Goal: Task Accomplishment & Management: Use online tool/utility

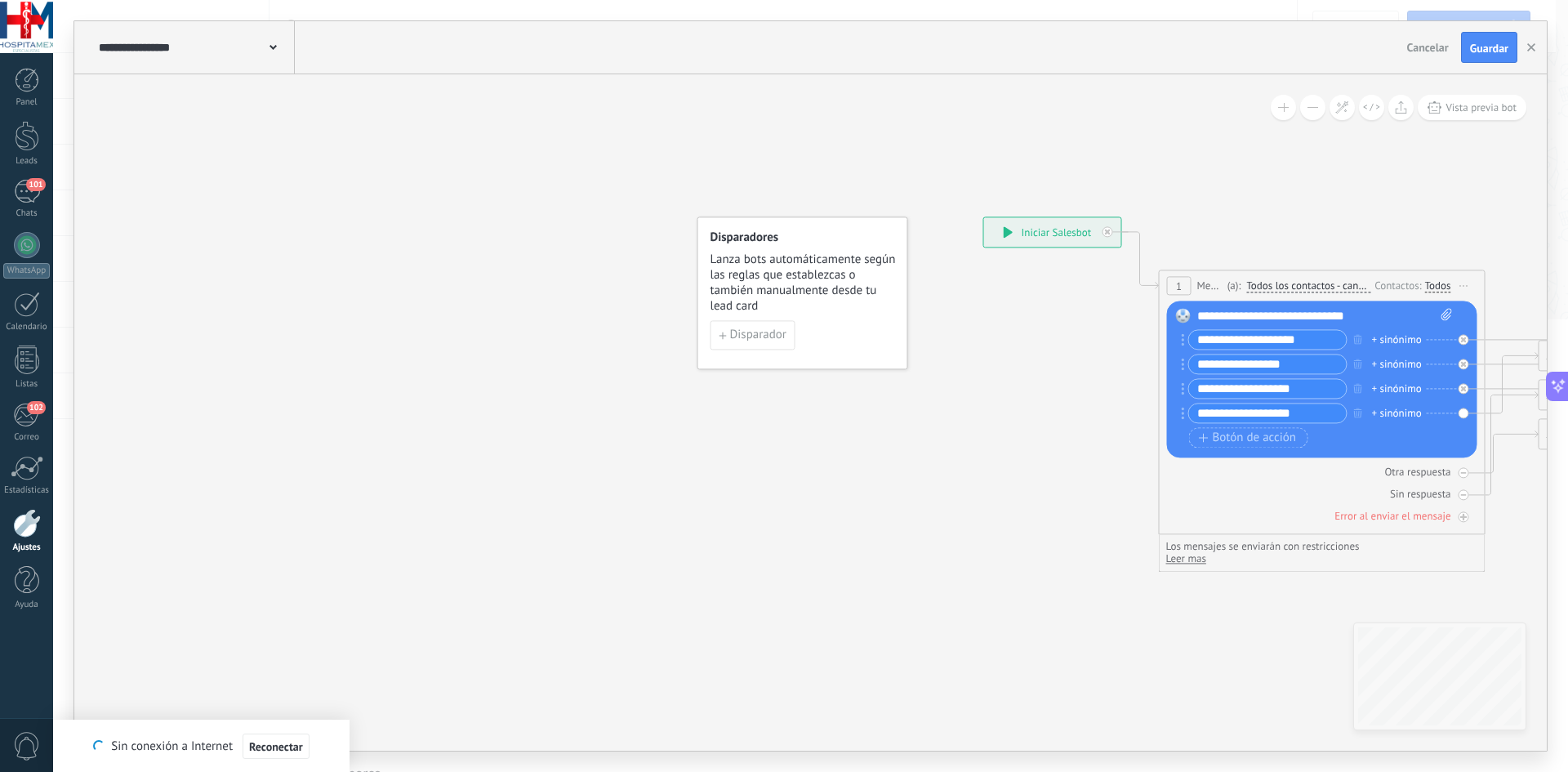
drag, startPoint x: 299, startPoint y: 380, endPoint x: 1201, endPoint y: 650, distance: 941.5
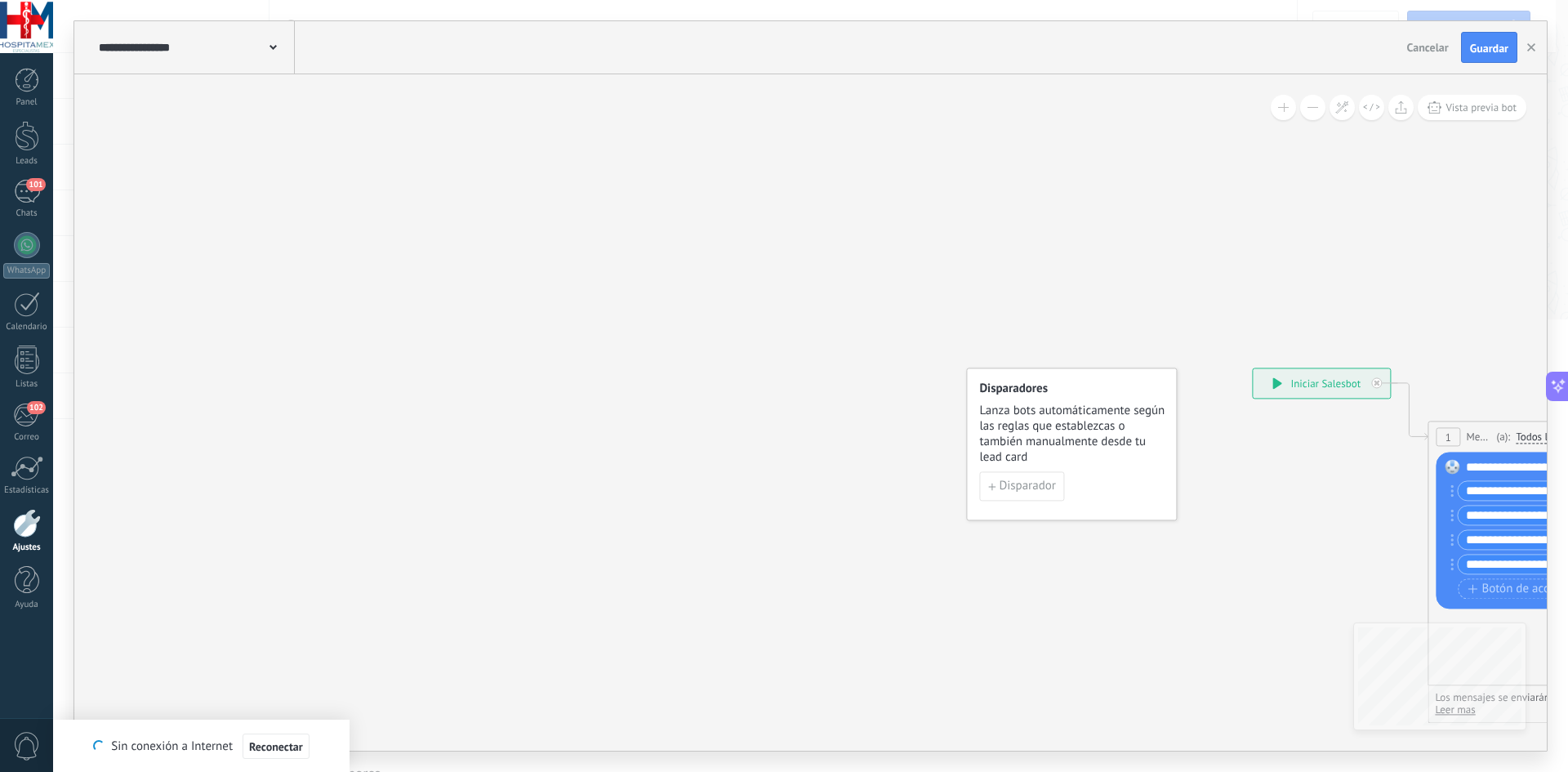
drag, startPoint x: 657, startPoint y: 494, endPoint x: 1031, endPoint y: 648, distance: 404.5
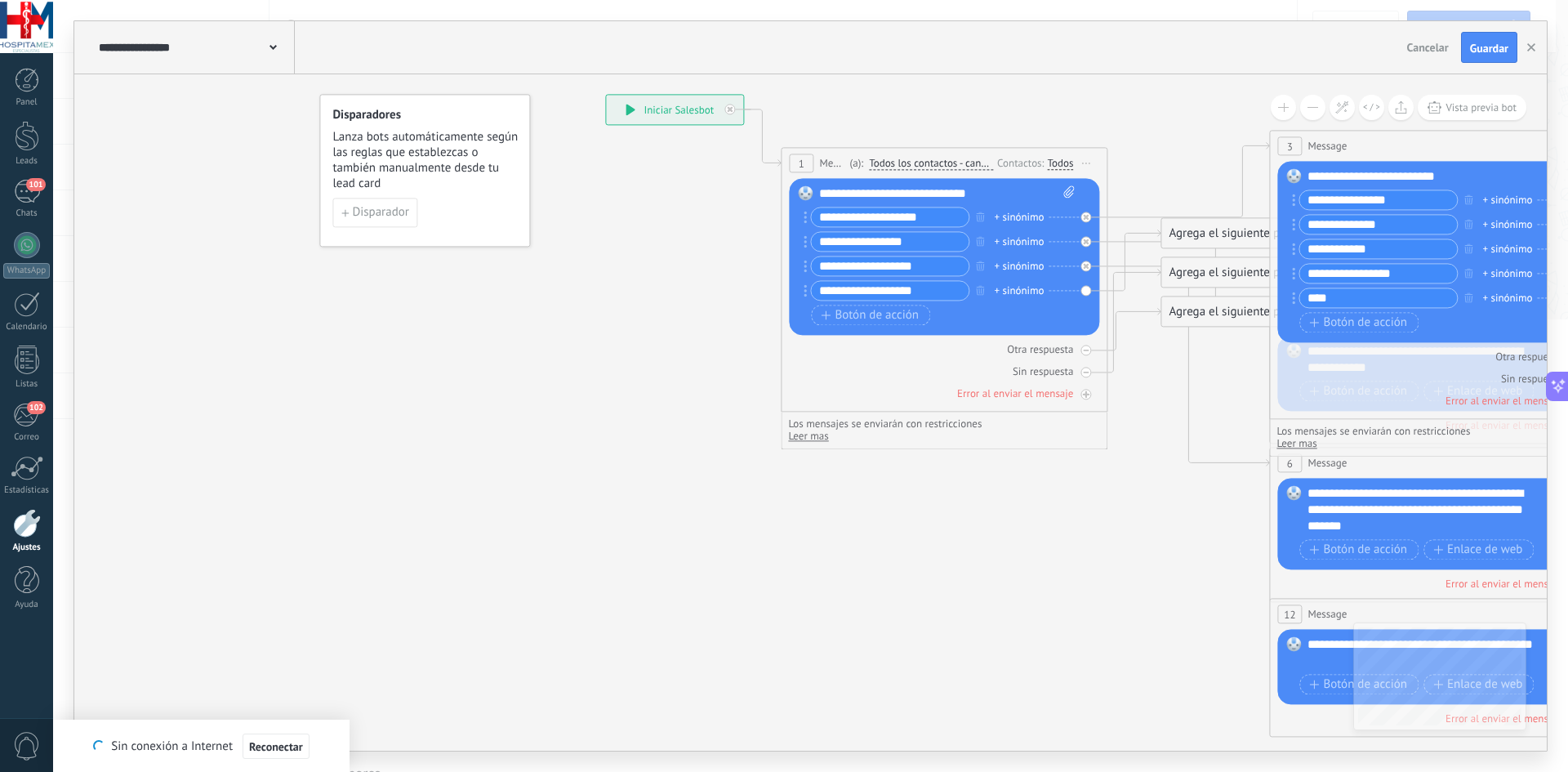
drag, startPoint x: 1032, startPoint y: 650, endPoint x: 386, endPoint y: 372, distance: 703.3
click at [386, 372] on icon at bounding box center [1469, 510] width 2546 height 1650
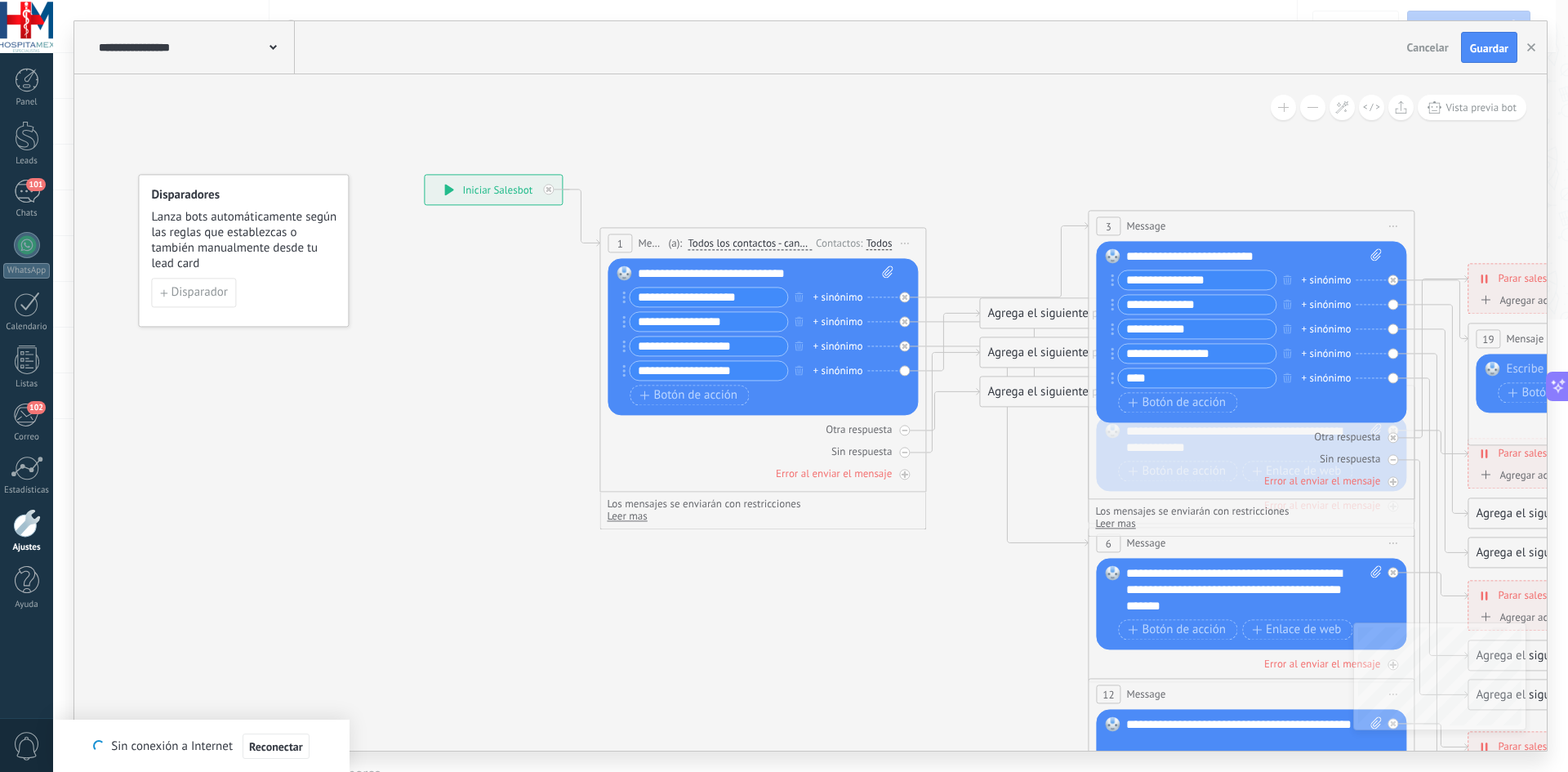
drag, startPoint x: 705, startPoint y: 404, endPoint x: 523, endPoint y: 484, distance: 198.8
click at [523, 484] on icon at bounding box center [1288, 590] width 2546 height 1650
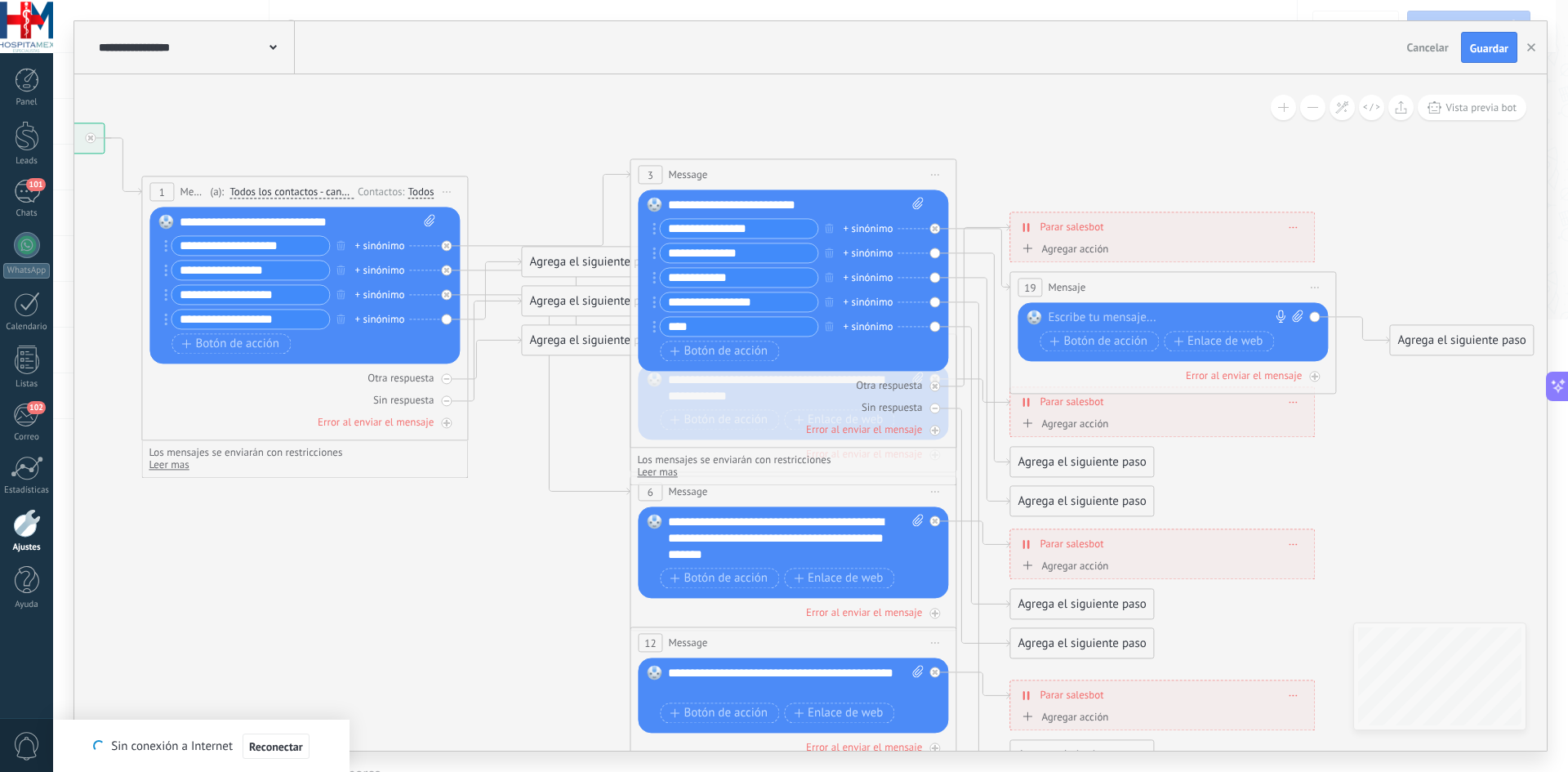
drag, startPoint x: 1028, startPoint y: 586, endPoint x: 569, endPoint y: 535, distance: 461.8
click at [569, 535] on icon at bounding box center [830, 539] width 2546 height 1650
drag, startPoint x: 1118, startPoint y: 545, endPoint x: 1133, endPoint y: 547, distance: 15.1
click at [1133, 547] on div "**********" at bounding box center [1161, 548] width 304 height 28
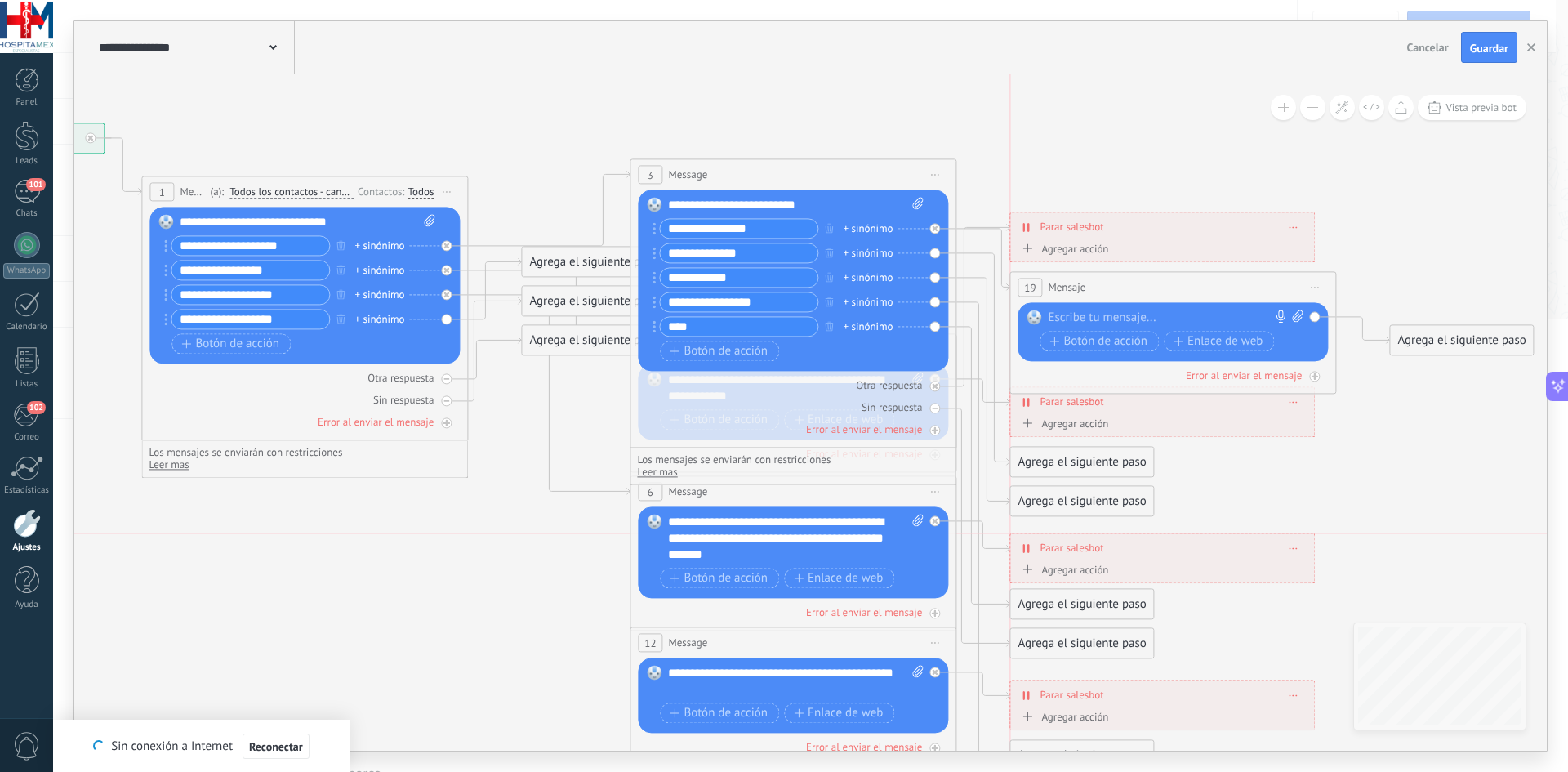
click at [1133, 547] on div "**********" at bounding box center [1161, 548] width 304 height 28
drag, startPoint x: 1220, startPoint y: 553, endPoint x: 1212, endPoint y: 542, distance: 13.6
click at [1212, 542] on div "**********" at bounding box center [1161, 538] width 304 height 28
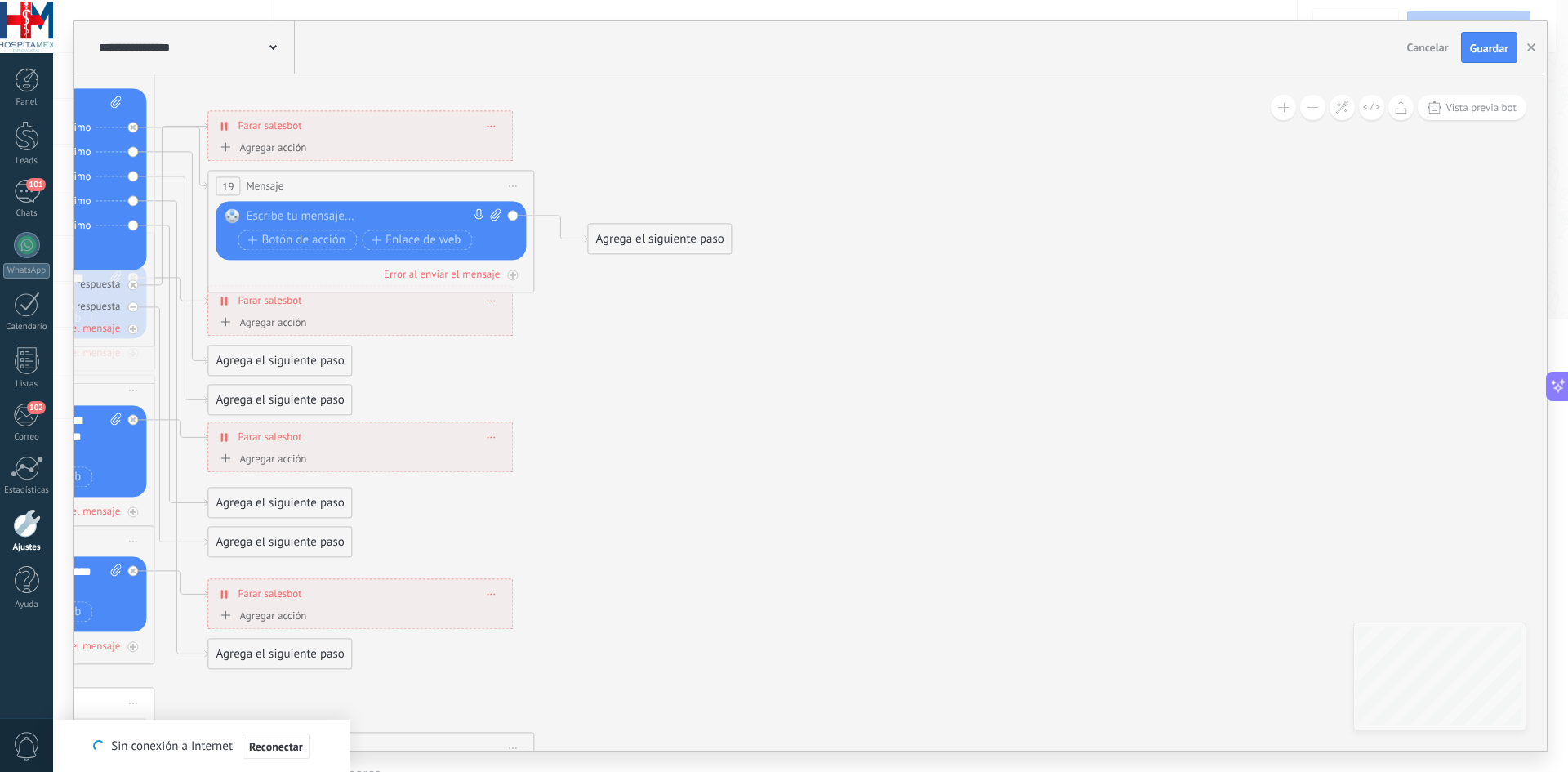
drag, startPoint x: 1405, startPoint y: 490, endPoint x: 423, endPoint y: 365, distance: 989.9
click at [429, 365] on icon at bounding box center [28, 438] width 2546 height 1650
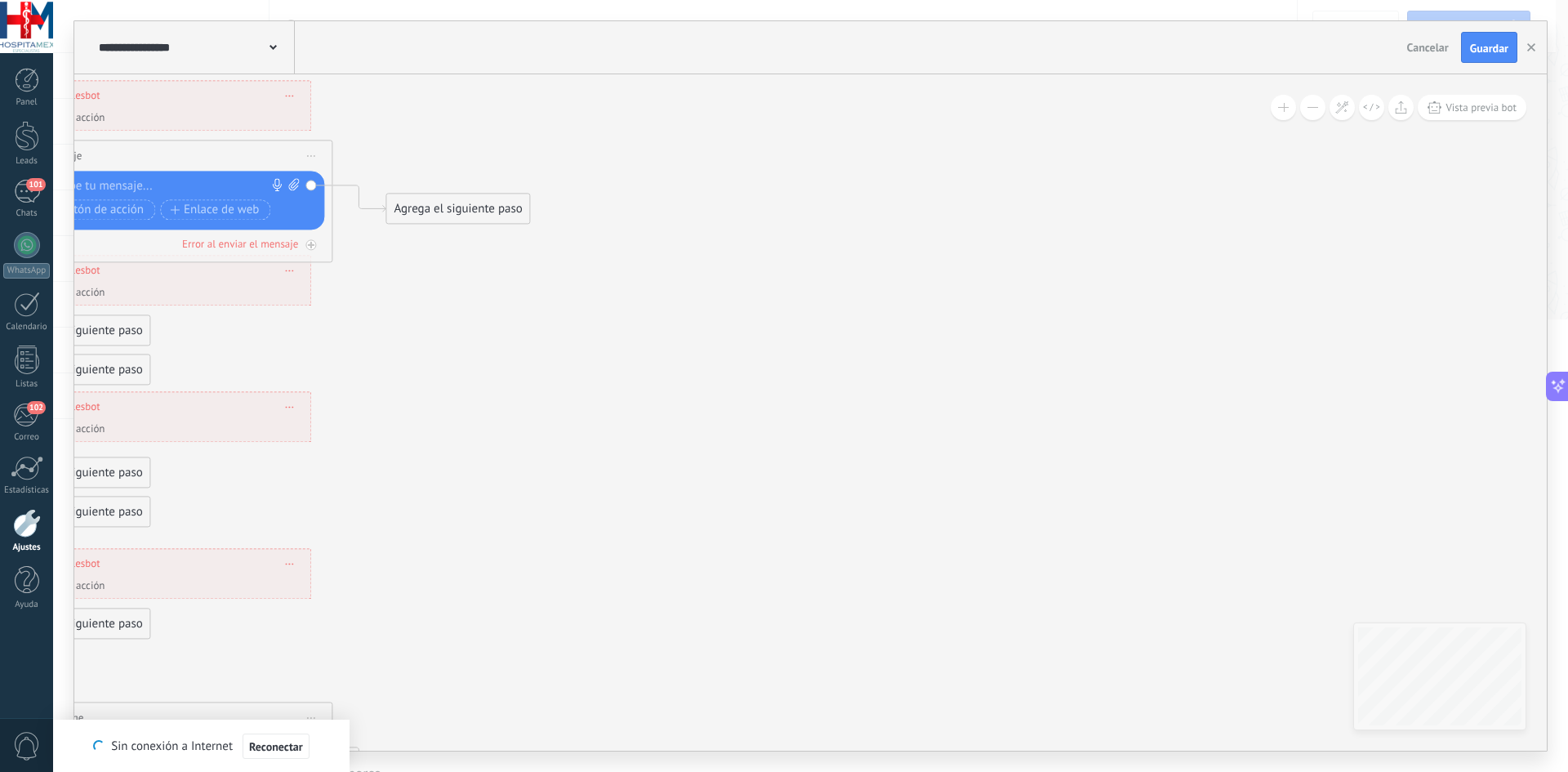
drag, startPoint x: 1137, startPoint y: 491, endPoint x: 866, endPoint y: 489, distance: 271.0
click at [870, 488] on div "**********" at bounding box center [810, 412] width 1473 height 677
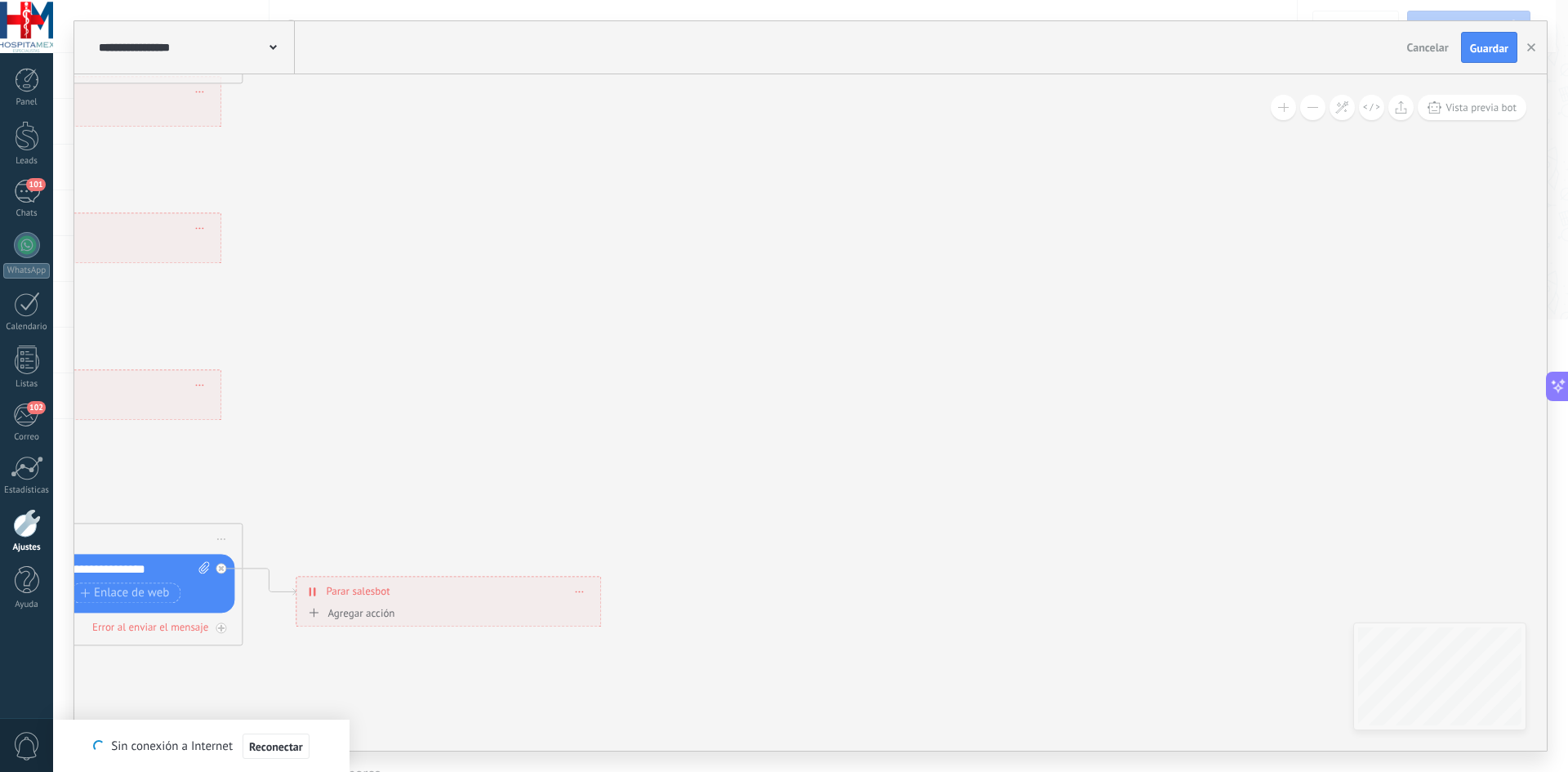
drag, startPoint x: 851, startPoint y: 549, endPoint x: 762, endPoint y: 299, distance: 265.4
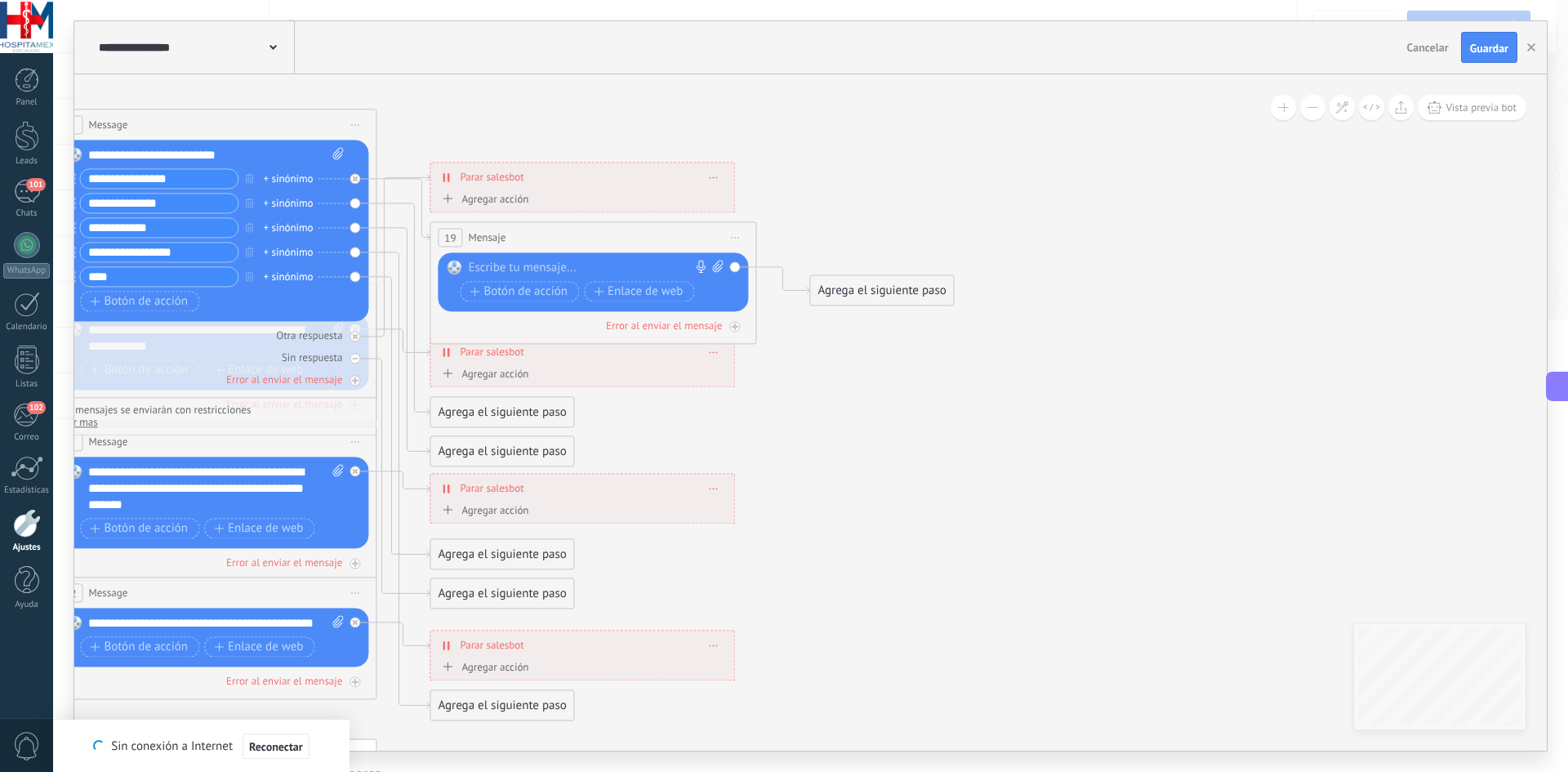
drag, startPoint x: 825, startPoint y: 375, endPoint x: 1317, endPoint y: 639, distance: 558.4
click at [1304, 639] on icon at bounding box center [250, 489] width 2546 height 1650
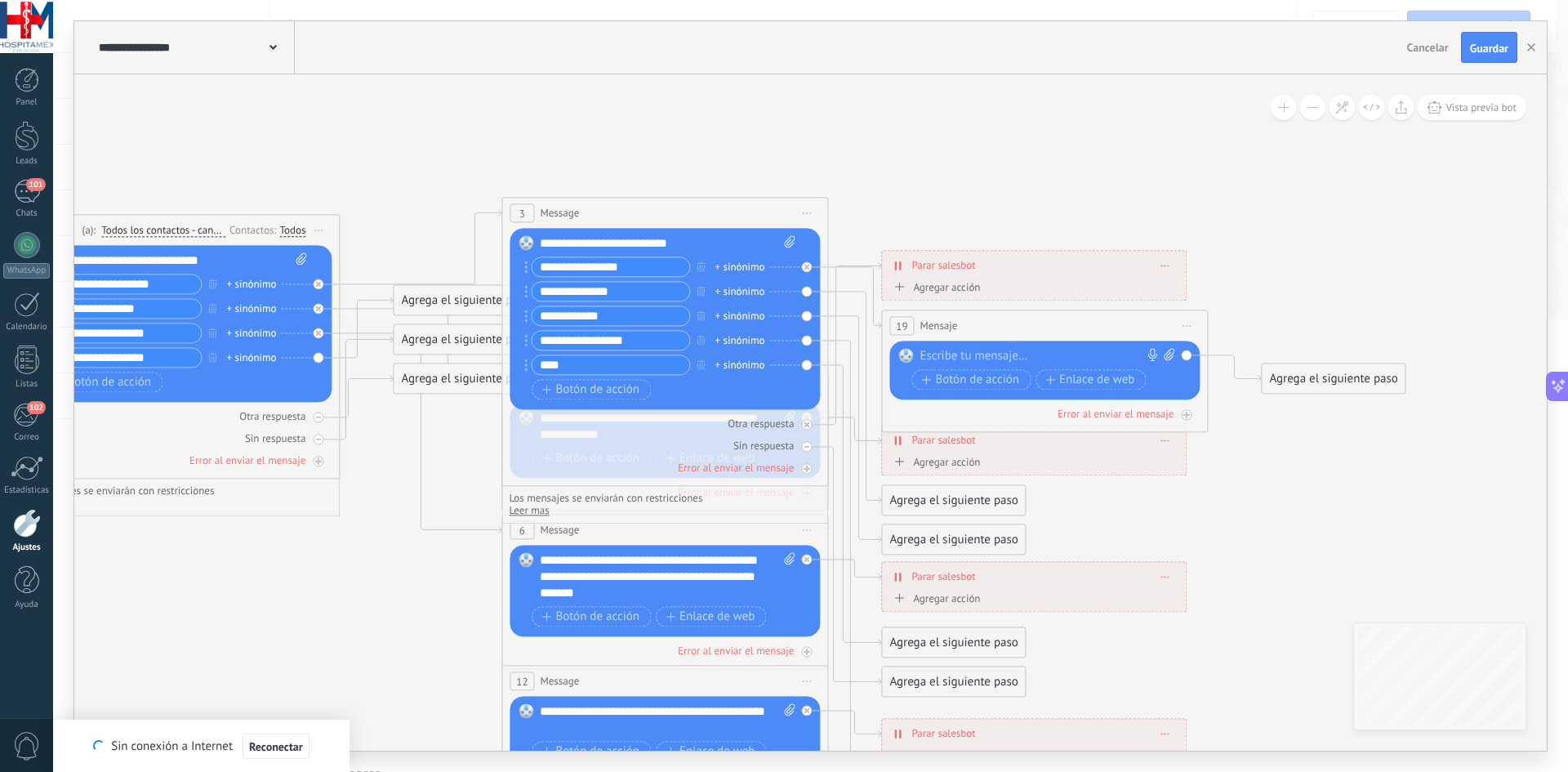
drag, startPoint x: 874, startPoint y: 487, endPoint x: 1300, endPoint y: 566, distance: 433.3
click at [1300, 566] on icon at bounding box center [701, 577] width 2546 height 1650
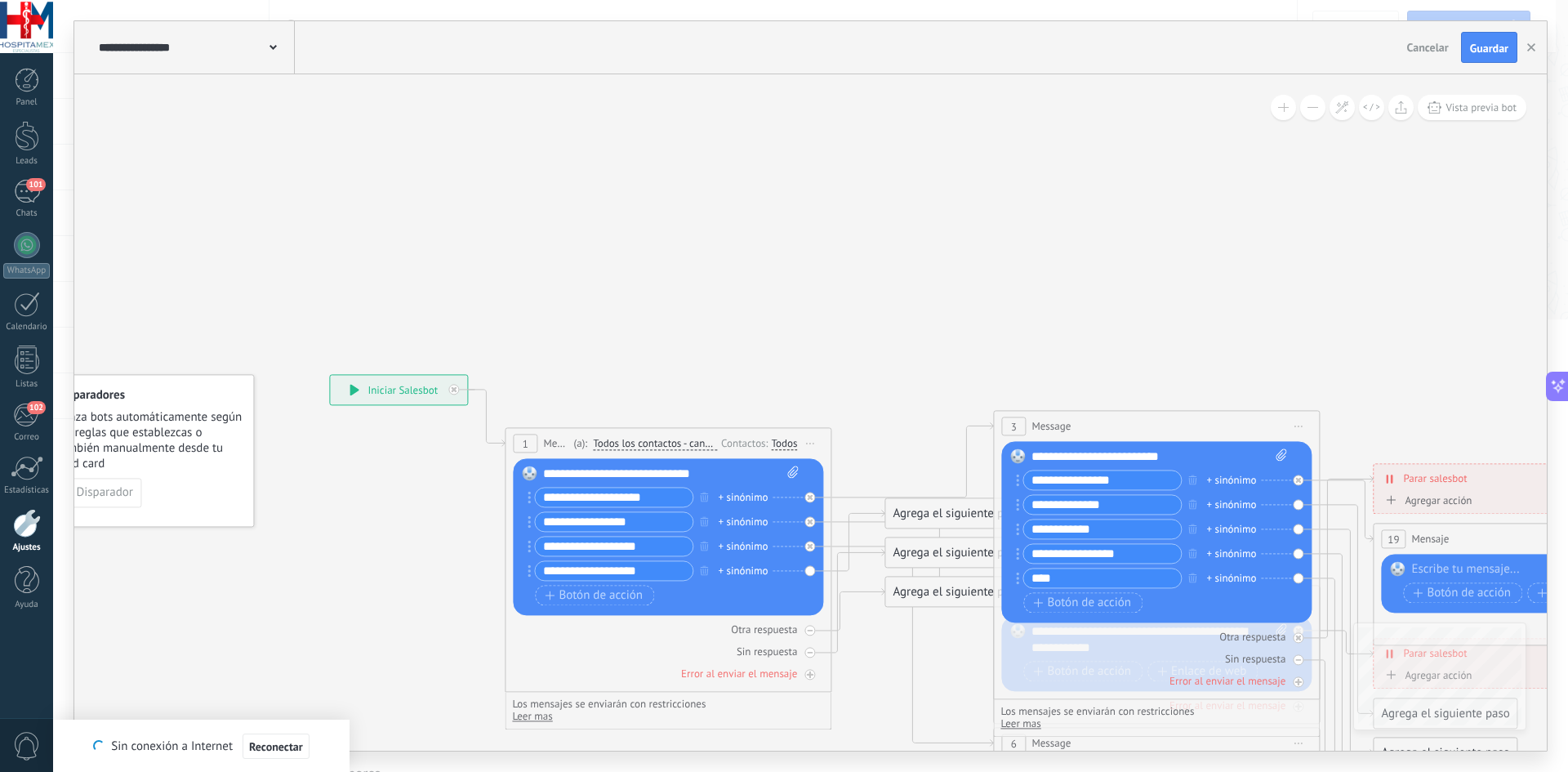
drag, startPoint x: 294, startPoint y: 568, endPoint x: 787, endPoint y: 781, distance: 537.0
click at [787, 771] on html ".abecls-1,.abecls-2{fill-rule:evenodd}.abecls-2{fill:#fff} .abhcls-1{fill:none}…" at bounding box center [784, 386] width 1568 height 772
